Goal: Task Accomplishment & Management: Manage account settings

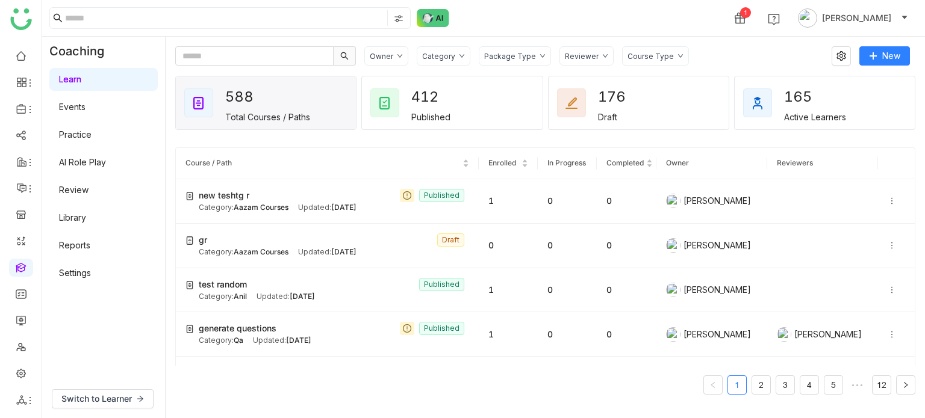
click at [700, 46] on div "Owner Category Package Type Reviewer Course Type" at bounding box center [593, 55] width 459 height 19
click at [436, 16] on img at bounding box center [433, 18] width 33 height 18
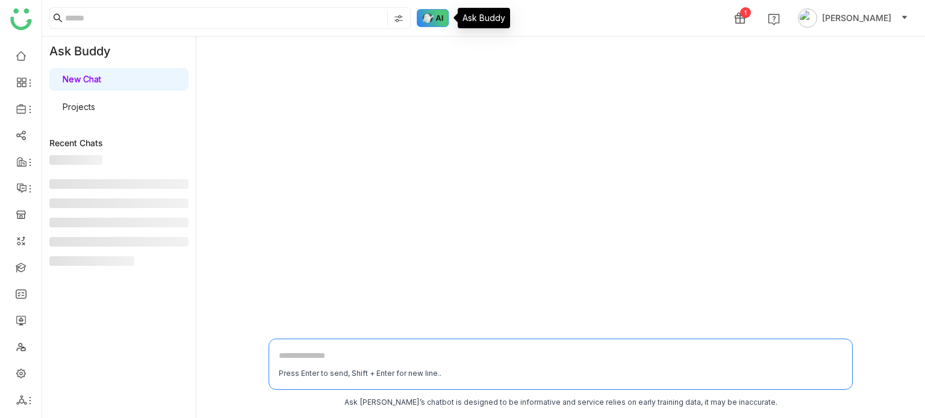
click at [440, 21] on img at bounding box center [433, 18] width 33 height 18
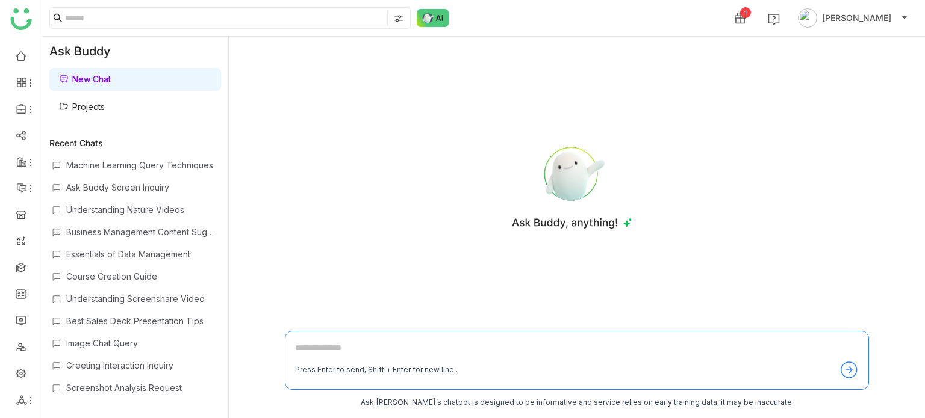
click at [83, 105] on link "Projects" at bounding box center [82, 107] width 46 height 10
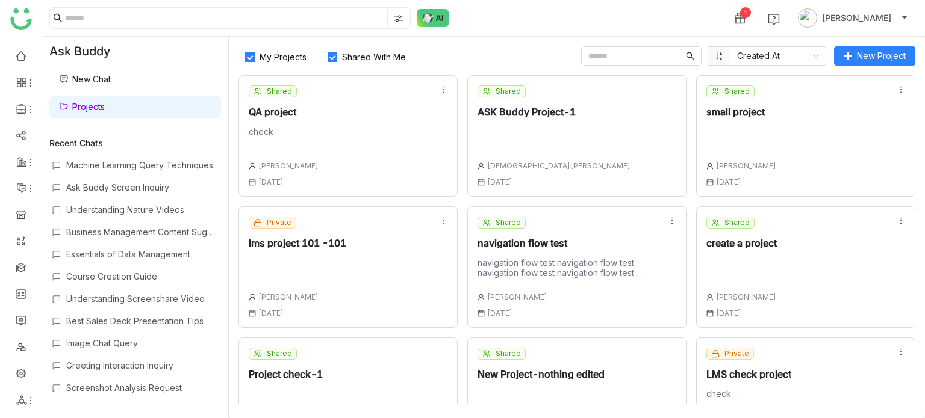
scroll to position [60, 0]
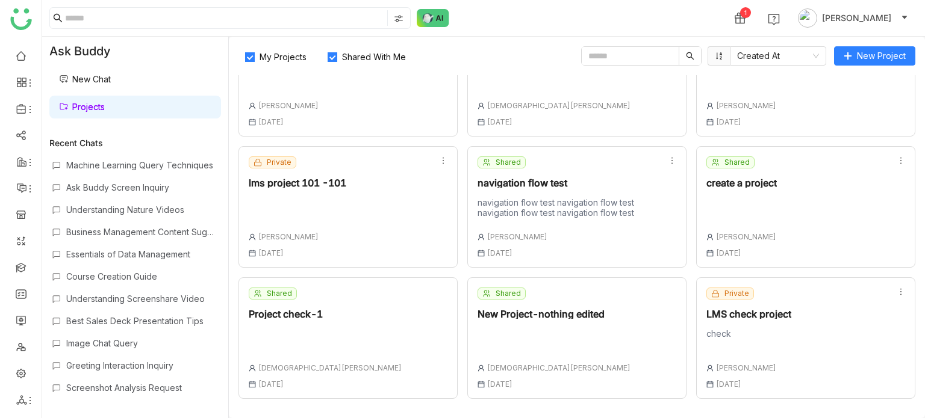
click at [306, 180] on div "lms project 101 -101" at bounding box center [298, 183] width 98 height 10
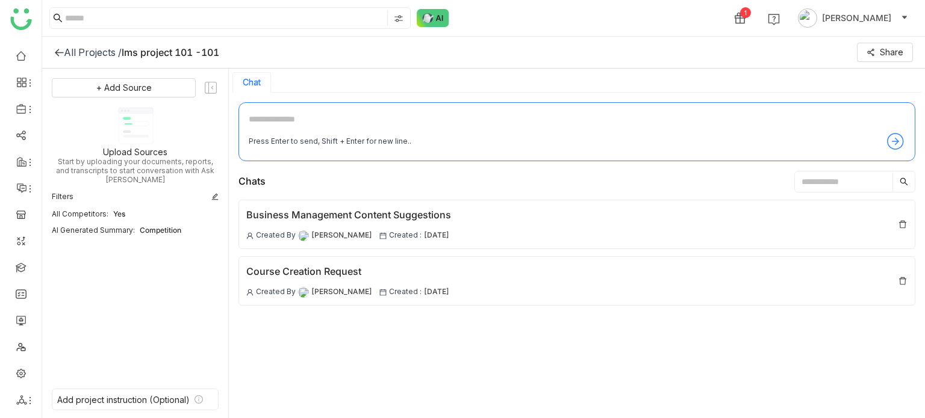
click at [465, 126] on textarea at bounding box center [577, 122] width 656 height 19
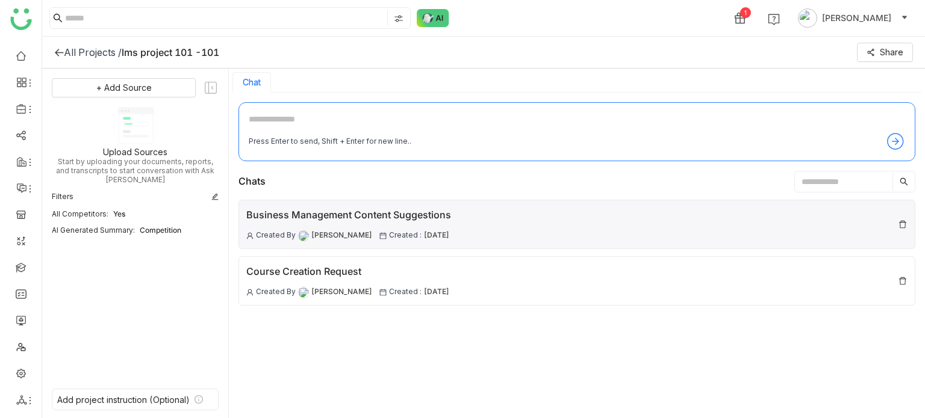
click at [556, 215] on div "Business Management Content Suggestions Created By Arif uddin Created : 06 Aug …" at bounding box center [576, 224] width 677 height 49
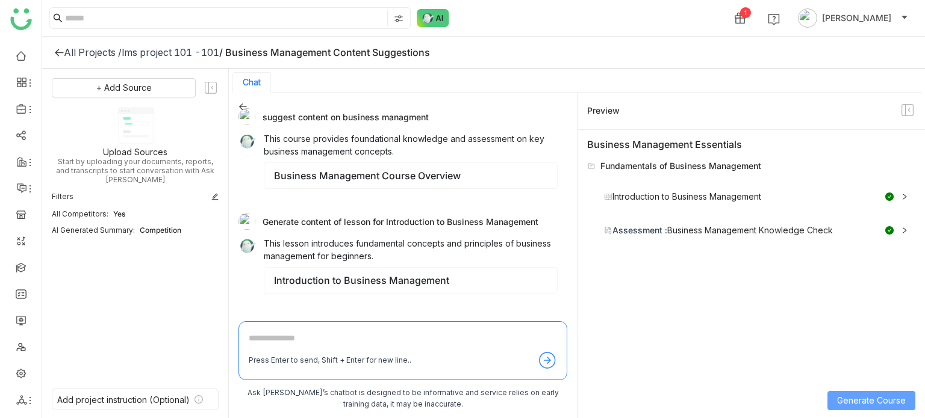
click at [868, 396] on span "Generate Course" at bounding box center [871, 400] width 69 height 13
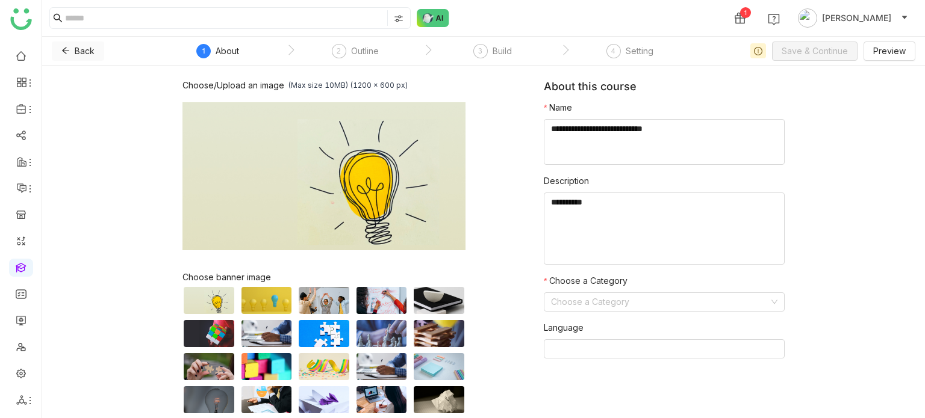
click at [63, 49] on icon at bounding box center [65, 50] width 8 height 8
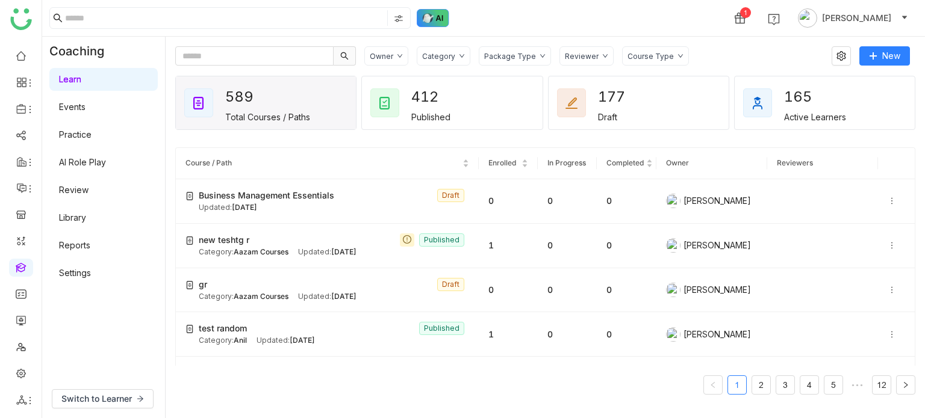
click at [432, 11] on img at bounding box center [433, 18] width 33 height 18
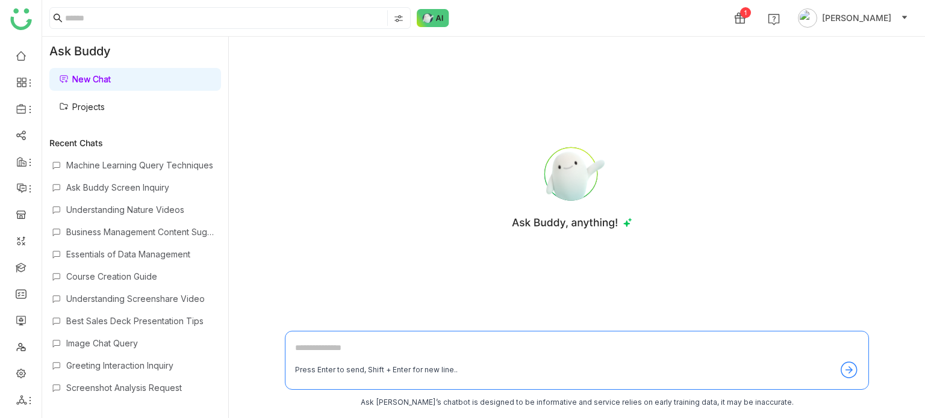
click at [105, 110] on link "Projects" at bounding box center [82, 107] width 46 height 10
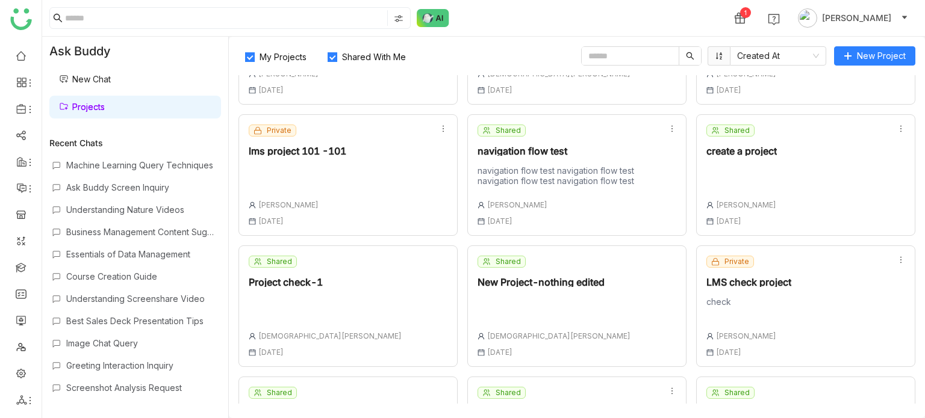
scroll to position [186, 0]
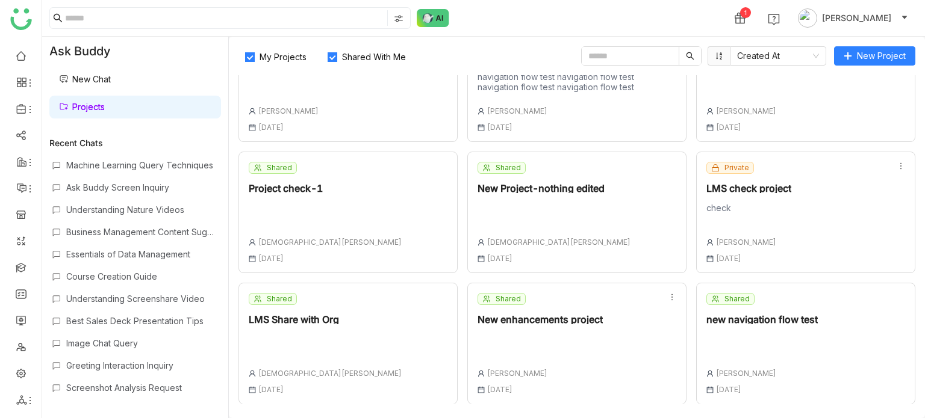
click at [385, 312] on div "Shared LMS Share with Org Vishnu Vardhan 06 Aug , 2025" at bounding box center [347, 344] width 219 height 122
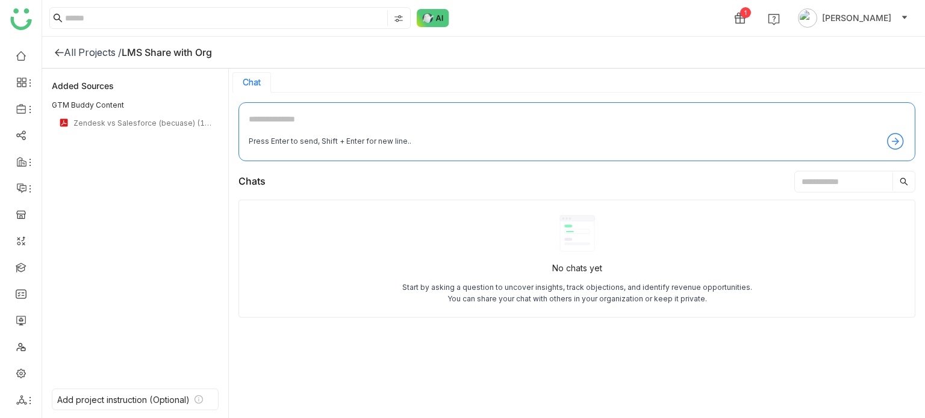
click at [50, 48] on div "All Projects / LMS Share with Org" at bounding box center [483, 53] width 883 height 32
click at [55, 50] on icon at bounding box center [59, 53] width 10 height 10
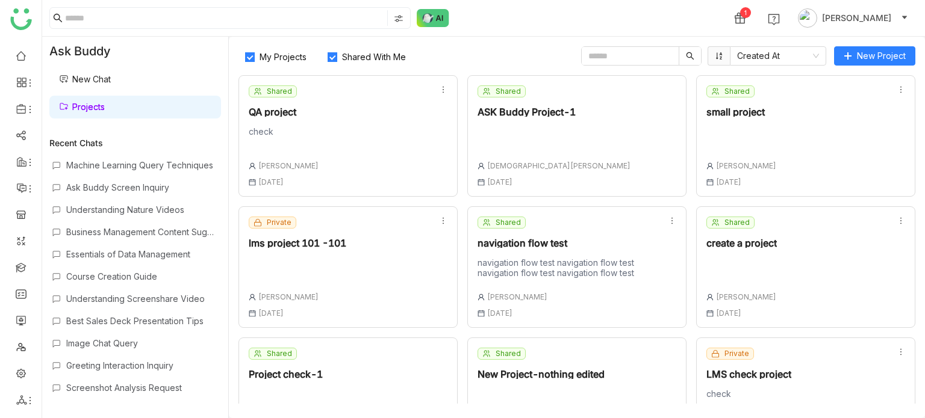
click at [364, 276] on div "Private lms project 101 -101 Arif uddin 01 Jul , 2025" at bounding box center [347, 268] width 219 height 122
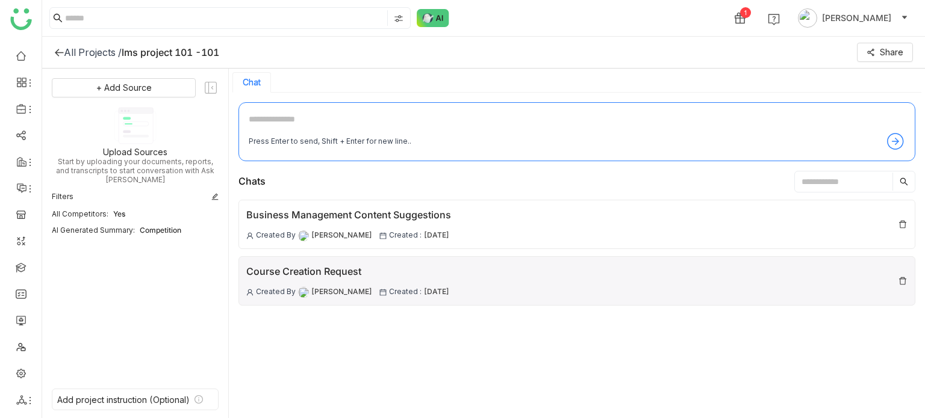
click at [523, 261] on div "Course Creation Request Created By Arif uddin Created : 01 Jul , 2025" at bounding box center [576, 281] width 677 height 49
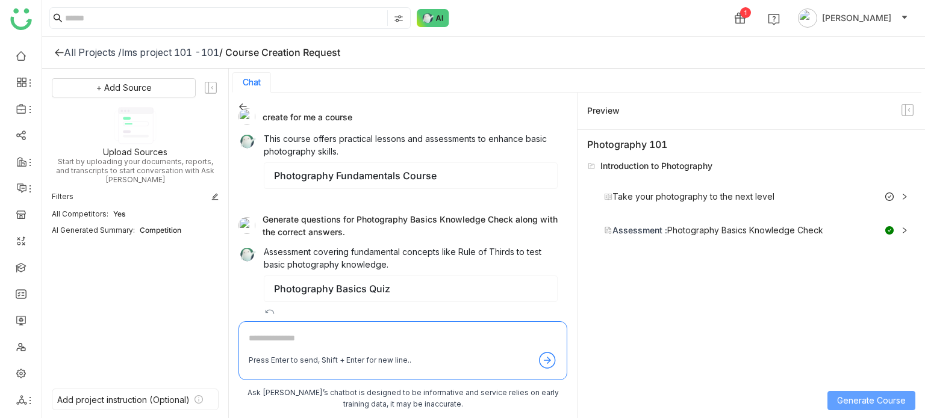
click at [865, 397] on span "Generate Course" at bounding box center [871, 400] width 69 height 13
click at [242, 106] on icon at bounding box center [243, 107] width 8 height 7
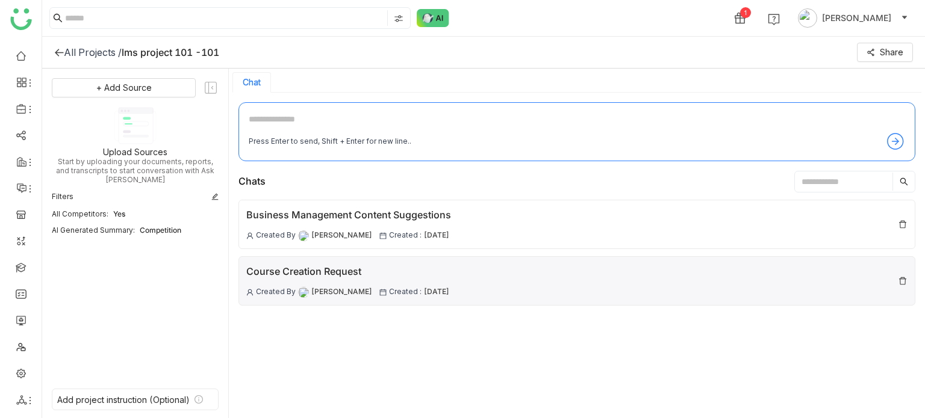
click at [448, 273] on div "Course Creation Request Created By Arif uddin Created : 01 Jul , 2025" at bounding box center [576, 281] width 677 height 49
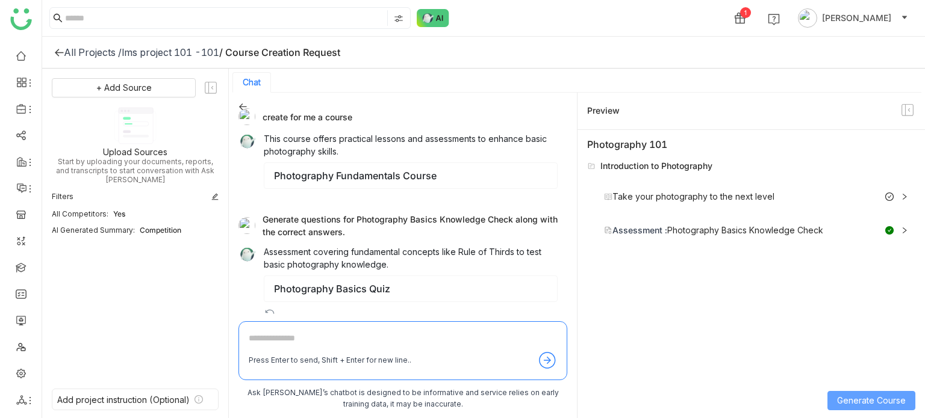
click at [857, 400] on span "Generate Course" at bounding box center [871, 400] width 69 height 13
click at [240, 106] on icon at bounding box center [243, 107] width 8 height 7
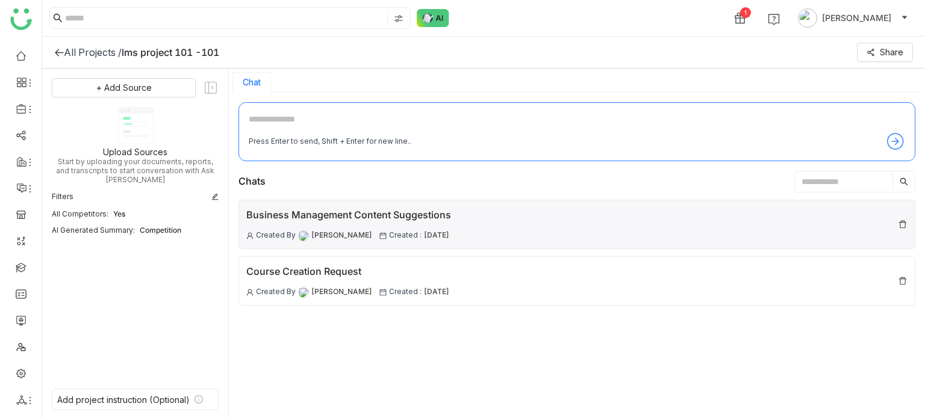
click at [400, 223] on div "Business Management Content Suggestions Created By Arif uddin Created : 06 Aug …" at bounding box center [348, 225] width 205 height 34
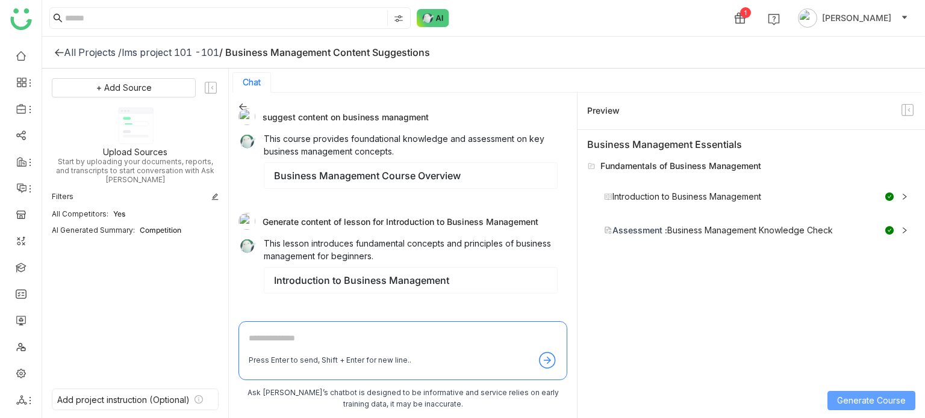
click at [865, 399] on span "Generate Course" at bounding box center [871, 400] width 69 height 13
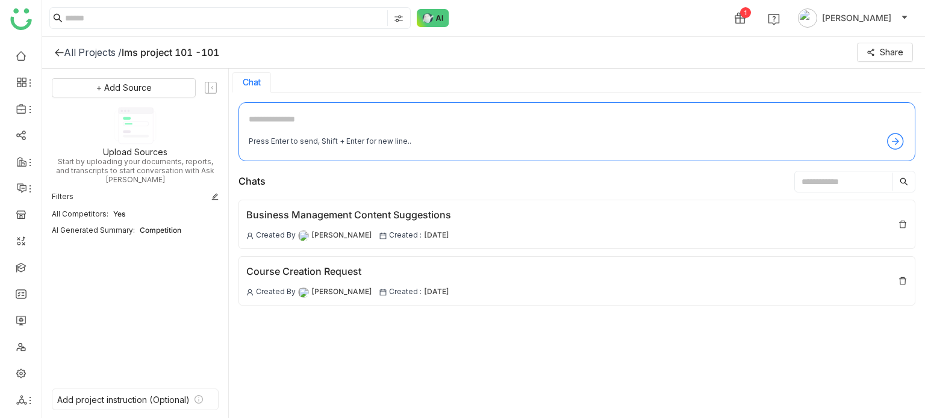
click at [57, 54] on icon at bounding box center [59, 53] width 8 height 8
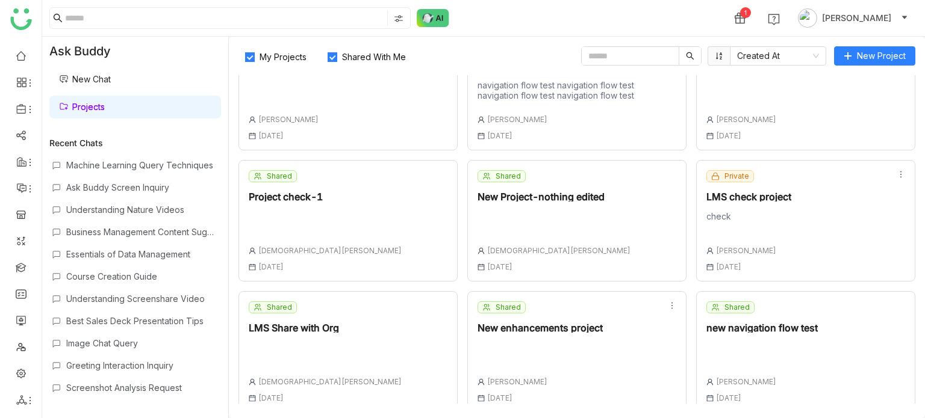
scroll to position [181, 0]
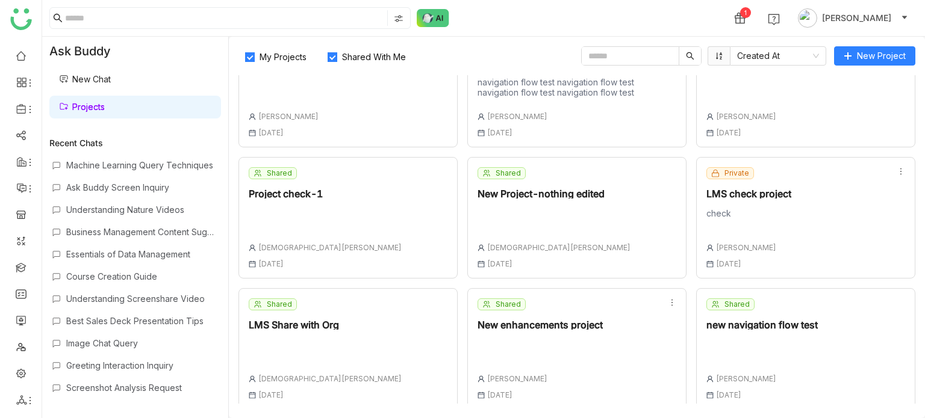
click at [737, 226] on div "check" at bounding box center [748, 220] width 85 height 25
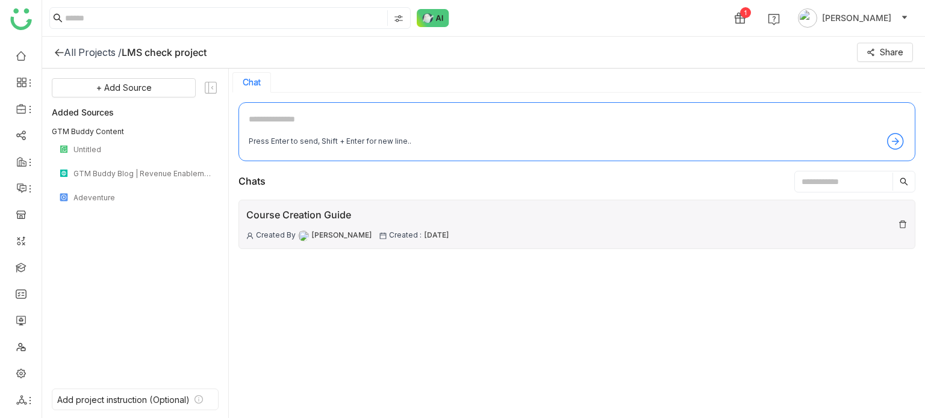
click at [516, 223] on div "Course Creation Guide Created By Arif uddin Created : 06 Aug , 2025" at bounding box center [576, 224] width 677 height 49
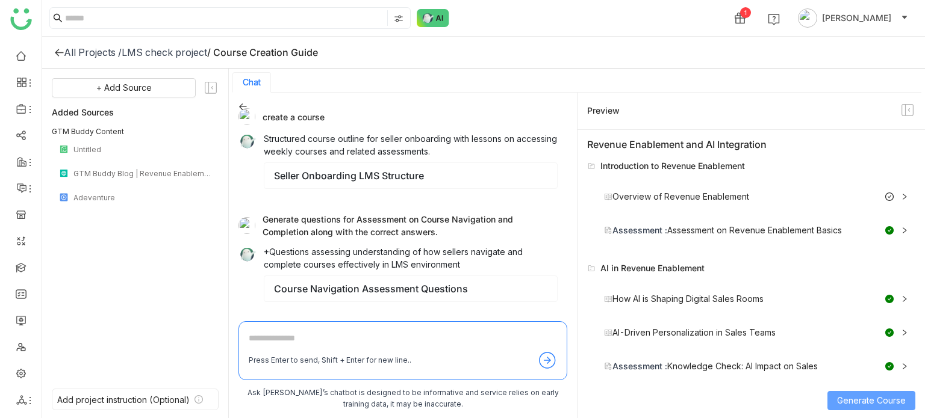
click at [864, 400] on span "Generate Course" at bounding box center [871, 400] width 69 height 13
click at [59, 53] on icon at bounding box center [59, 53] width 10 height 10
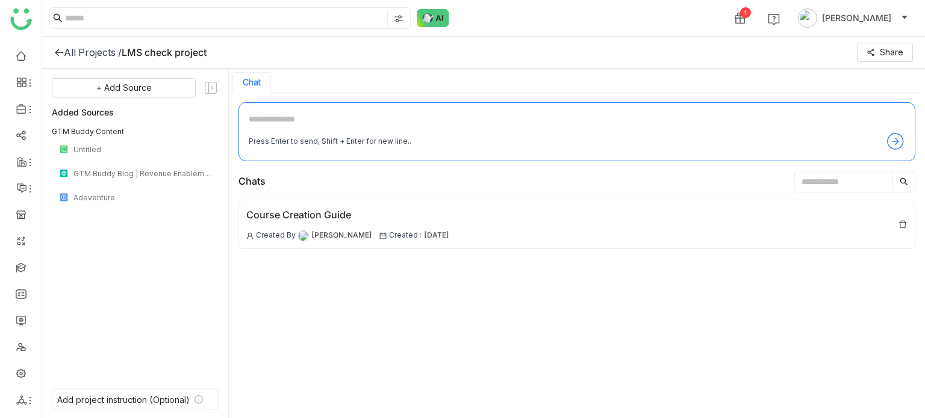
click at [396, 129] on textarea at bounding box center [577, 122] width 656 height 19
type textarea "**********"
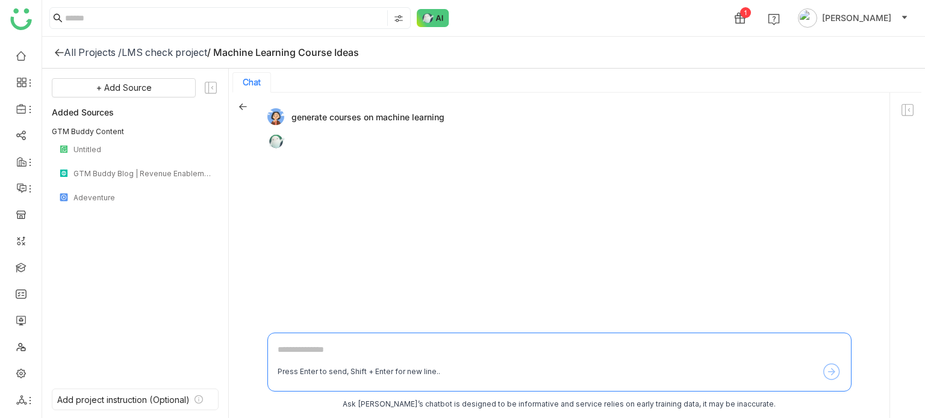
click at [904, 120] on div at bounding box center [907, 111] width 35 height 37
click at [908, 114] on icon at bounding box center [908, 110] width 16 height 16
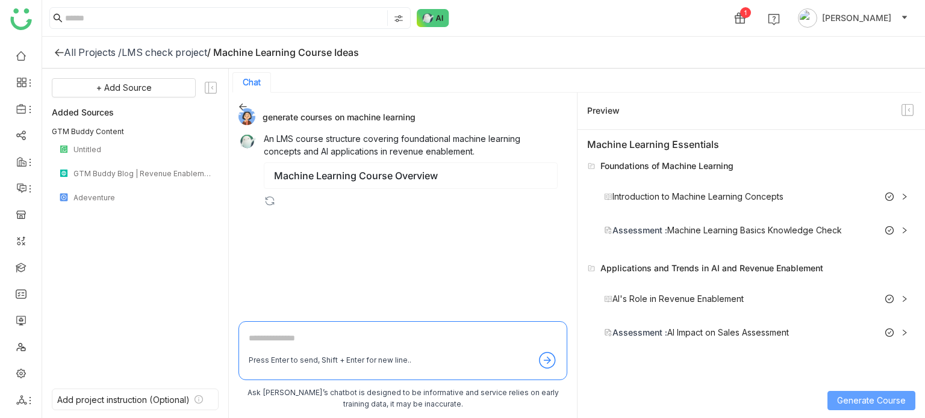
click at [851, 408] on button "Generate Course" at bounding box center [871, 400] width 88 height 19
click at [67, 51] on div "All Projects /" at bounding box center [93, 52] width 58 height 12
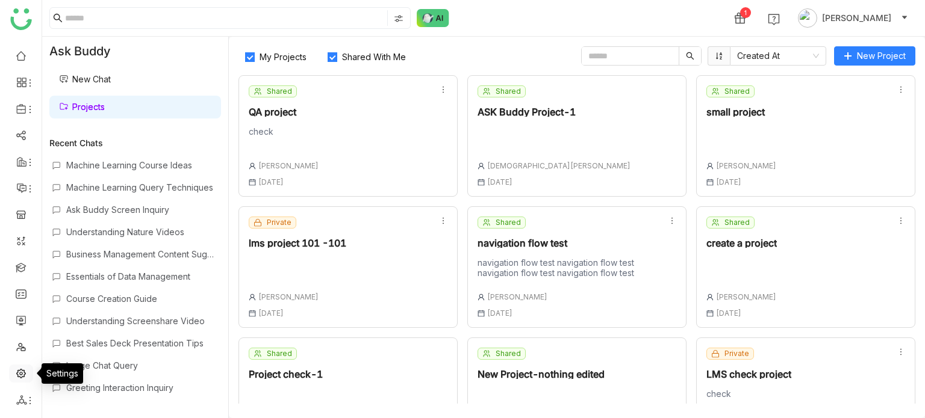
click at [26, 378] on link at bounding box center [21, 373] width 11 height 10
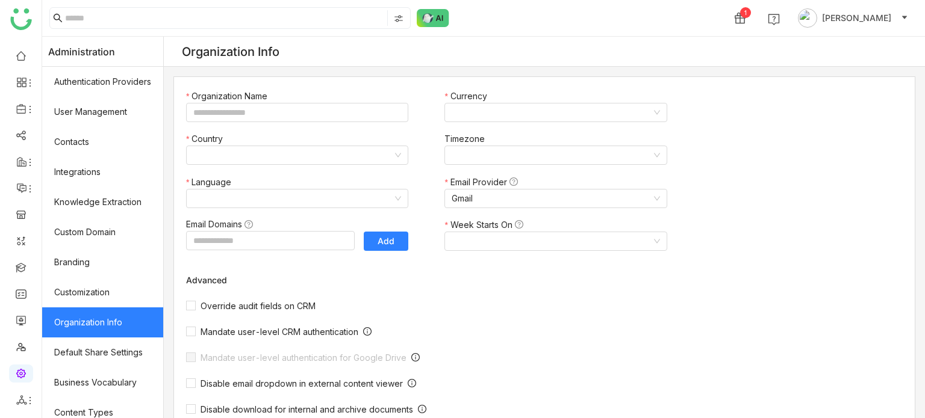
type input "*******"
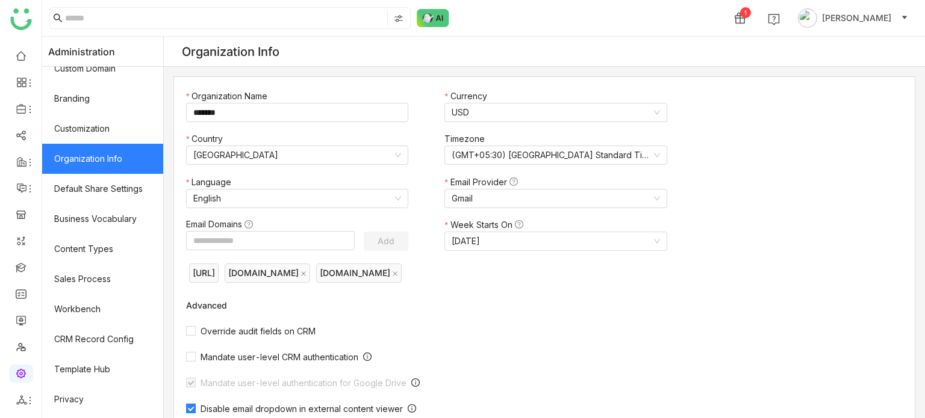
scroll to position [220, 0]
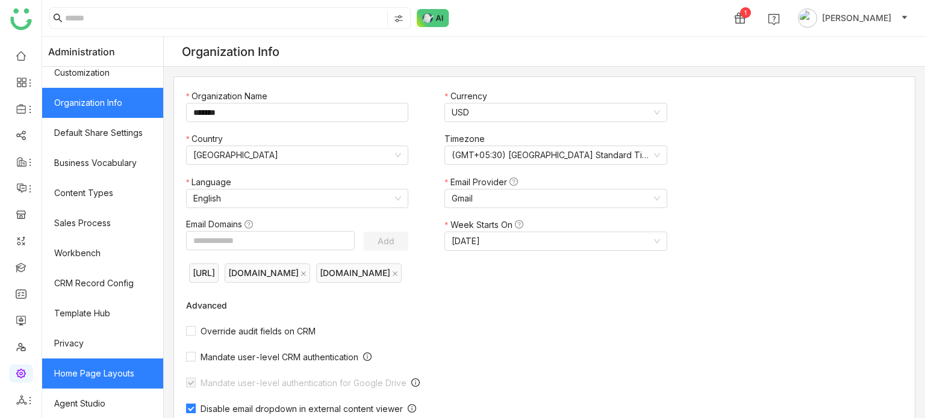
click at [132, 370] on link "Home Page Layouts" at bounding box center [102, 374] width 121 height 30
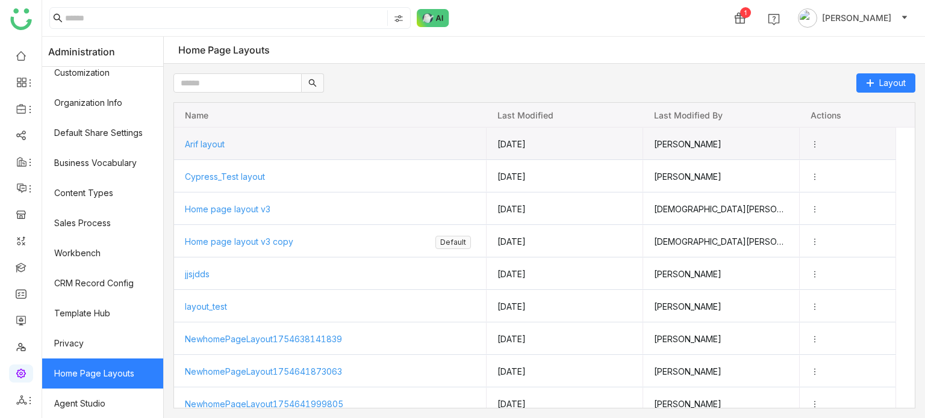
click at [229, 148] on div "Arif layout" at bounding box center [330, 144] width 291 height 32
click at [224, 145] on span "Arif layout" at bounding box center [204, 143] width 40 height 10
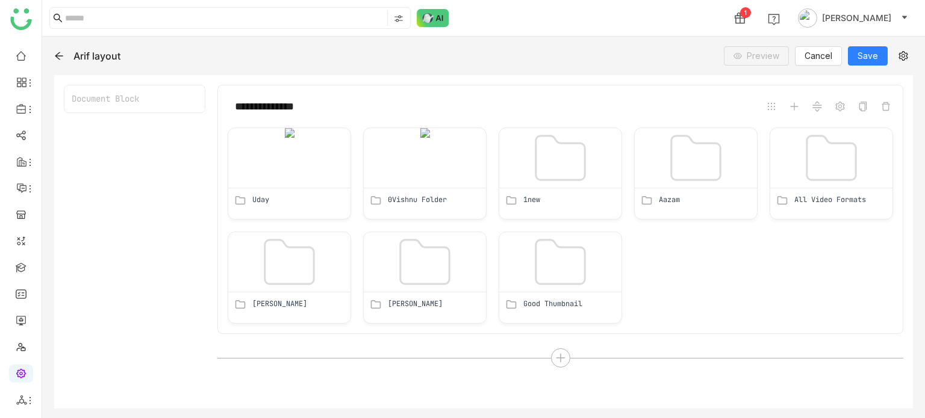
click at [62, 51] on icon at bounding box center [59, 56] width 10 height 10
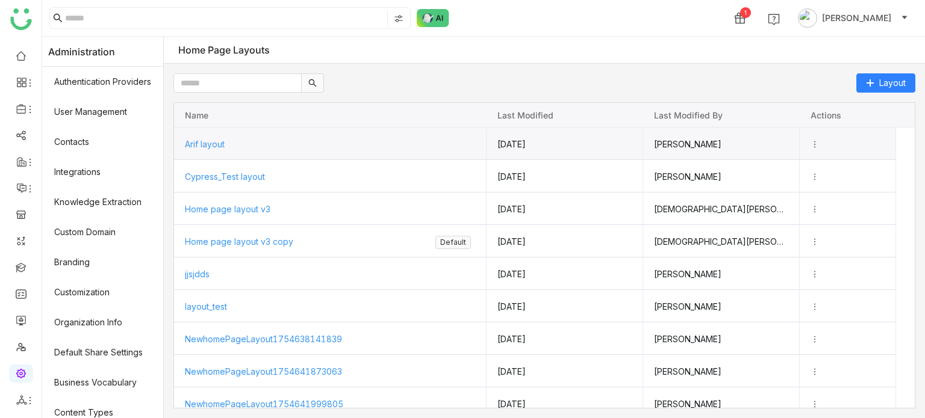
click at [819, 145] on icon "Press SPACE to select this row." at bounding box center [814, 144] width 8 height 8
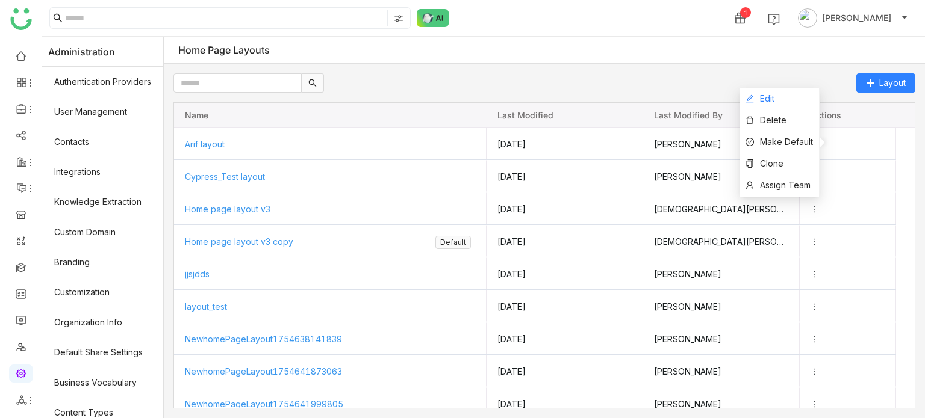
click at [783, 101] on li "Edit" at bounding box center [778, 100] width 79 height 22
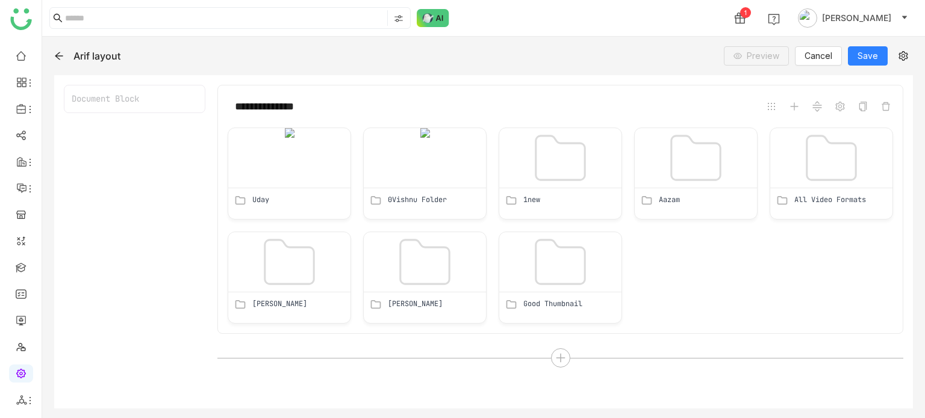
click at [58, 56] on icon at bounding box center [59, 56] width 10 height 10
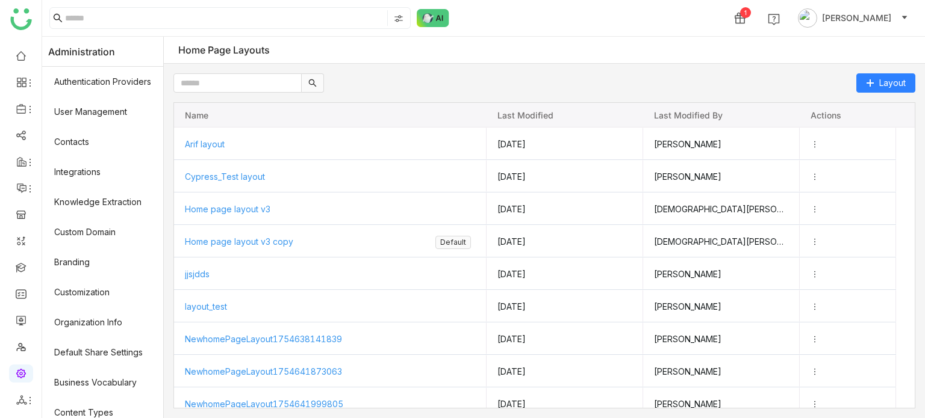
click at [228, 67] on div "Layout Drag here to set row groups Drag here to set column labels Name Last mod…" at bounding box center [544, 241] width 761 height 355
click at [234, 76] on input "text" at bounding box center [237, 82] width 128 height 19
click at [482, 79] on div "Layout" at bounding box center [544, 82] width 742 height 19
click at [21, 269] on link at bounding box center [21, 267] width 11 height 10
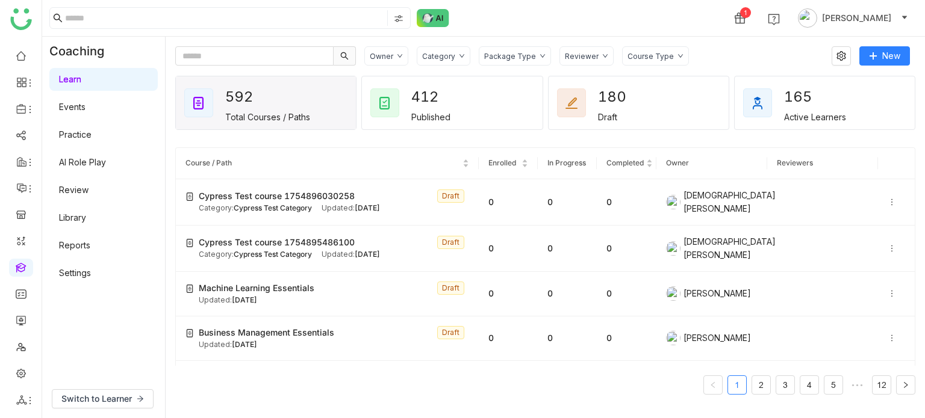
click at [82, 188] on link "Review" at bounding box center [74, 190] width 30 height 10
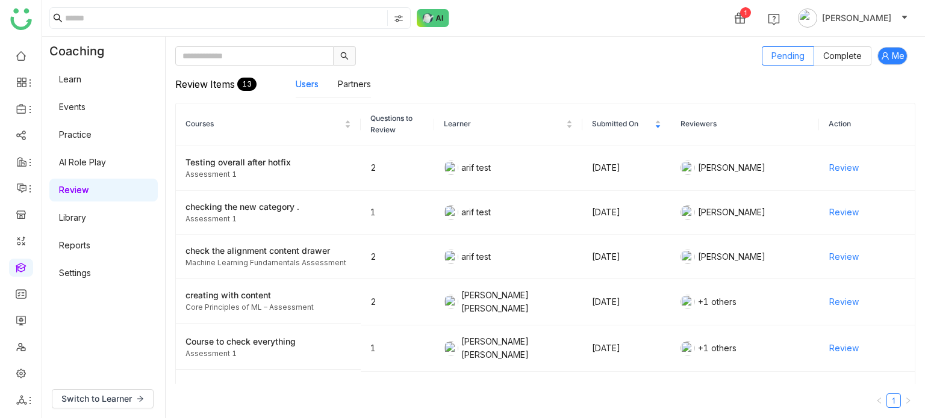
click at [72, 268] on link "Settings" at bounding box center [75, 273] width 32 height 10
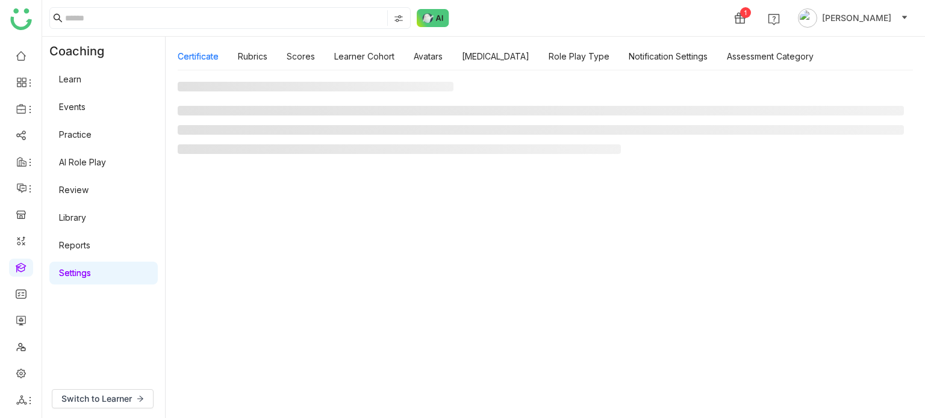
click at [75, 276] on link "Settings" at bounding box center [75, 273] width 32 height 10
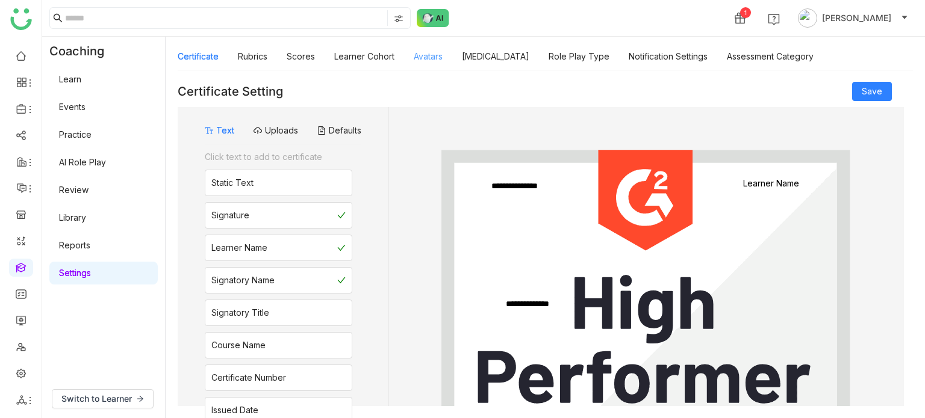
click at [420, 60] on link "Avatars" at bounding box center [428, 56] width 29 height 10
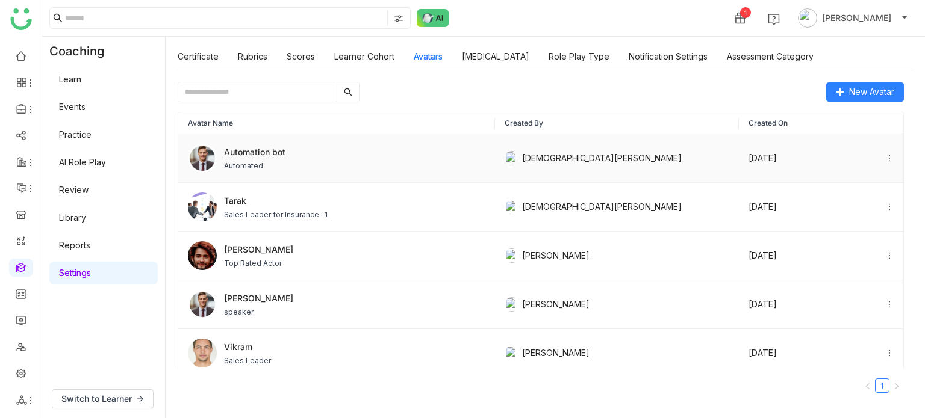
click at [284, 150] on span "Automation bot" at bounding box center [254, 152] width 61 height 13
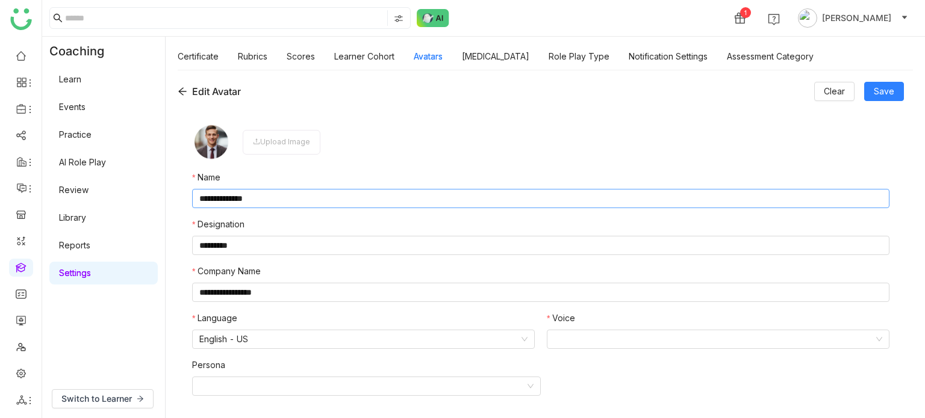
click at [393, 205] on input "**********" at bounding box center [540, 198] width 697 height 19
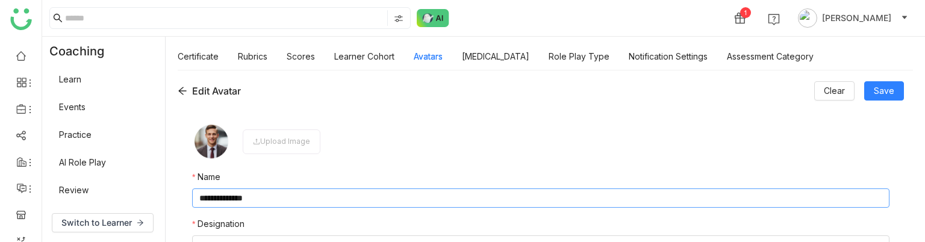
click at [341, 205] on input "**********" at bounding box center [540, 197] width 697 height 19
click at [188, 93] on div "Edit Avatar" at bounding box center [209, 91] width 63 height 14
click at [185, 93] on icon at bounding box center [183, 91] width 10 height 10
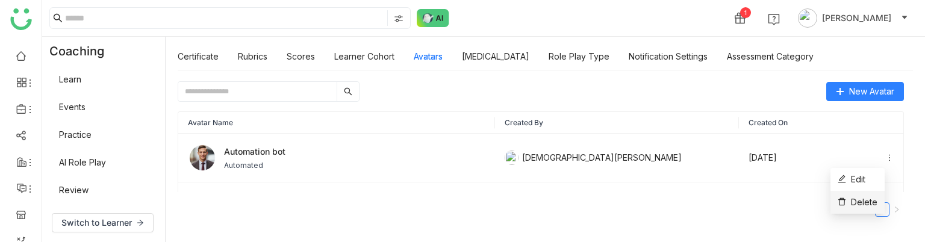
click at [871, 194] on li "Delete" at bounding box center [857, 202] width 54 height 23
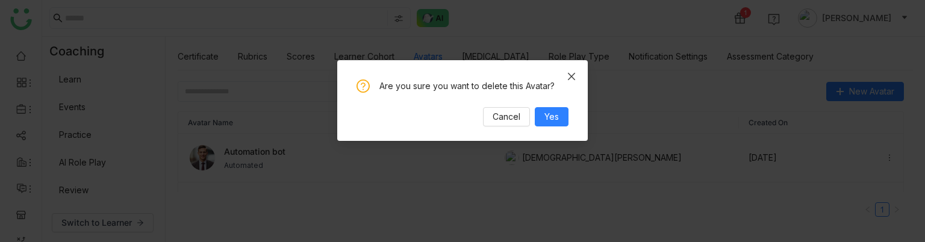
click at [570, 73] on icon "Close" at bounding box center [572, 77] width 10 height 10
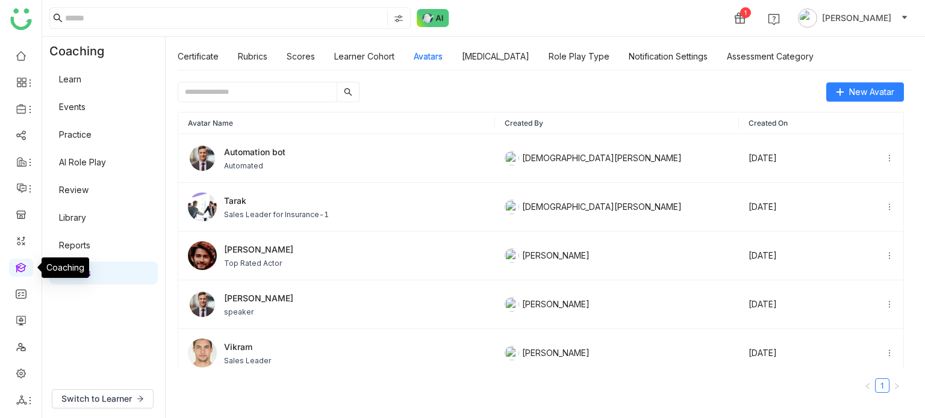
click at [26, 267] on link at bounding box center [21, 267] width 11 height 10
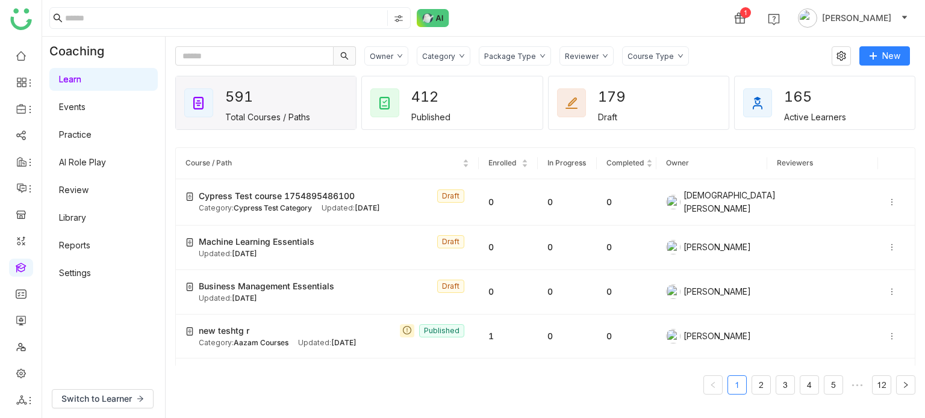
click at [86, 217] on link "Library" at bounding box center [72, 218] width 27 height 10
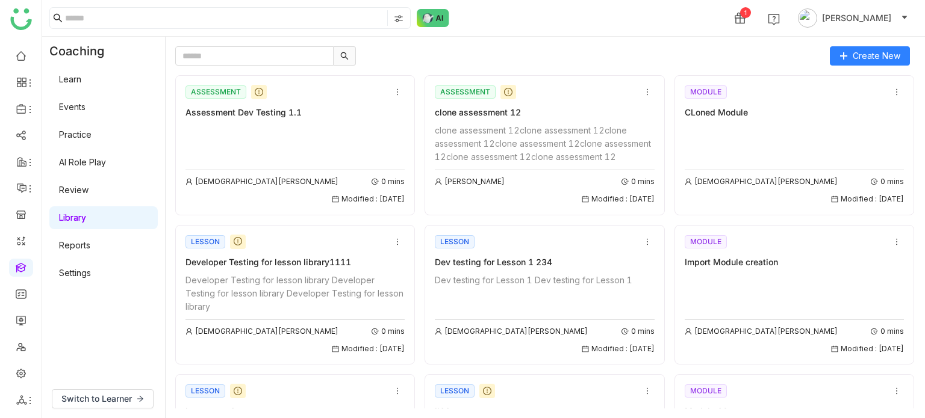
click at [617, 76] on div "ASSESSMENT clone assessment 12 clone assessment 12clone assessment 12clone asse…" at bounding box center [544, 145] width 240 height 140
click at [623, 28] on div "1 Arif uddin" at bounding box center [483, 18] width 883 height 36
click at [69, 269] on link "Settings" at bounding box center [75, 273] width 32 height 10
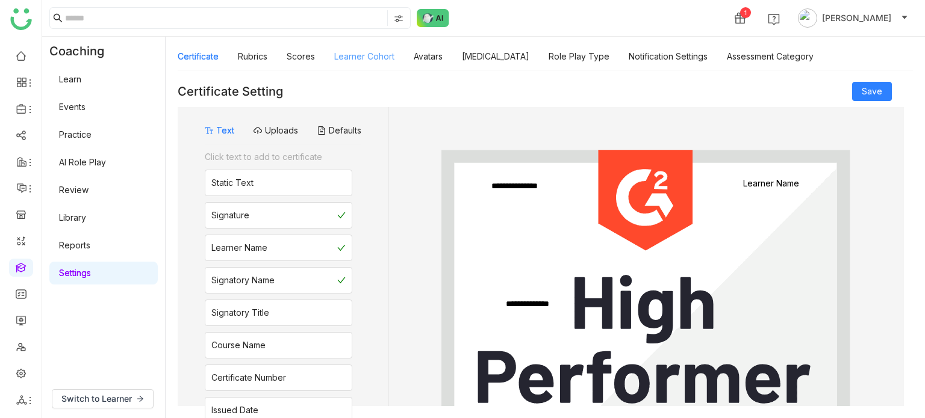
click at [390, 57] on link "Learner Cohort" at bounding box center [364, 56] width 60 height 10
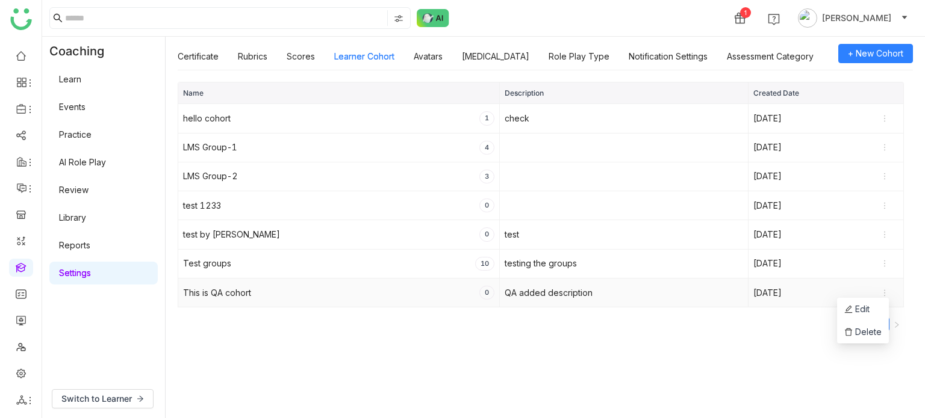
click at [884, 293] on icon at bounding box center [884, 293] width 8 height 8
click at [382, 320] on nz-pagination "1" at bounding box center [541, 324] width 726 height 14
